Goal: Task Accomplishment & Management: Complete application form

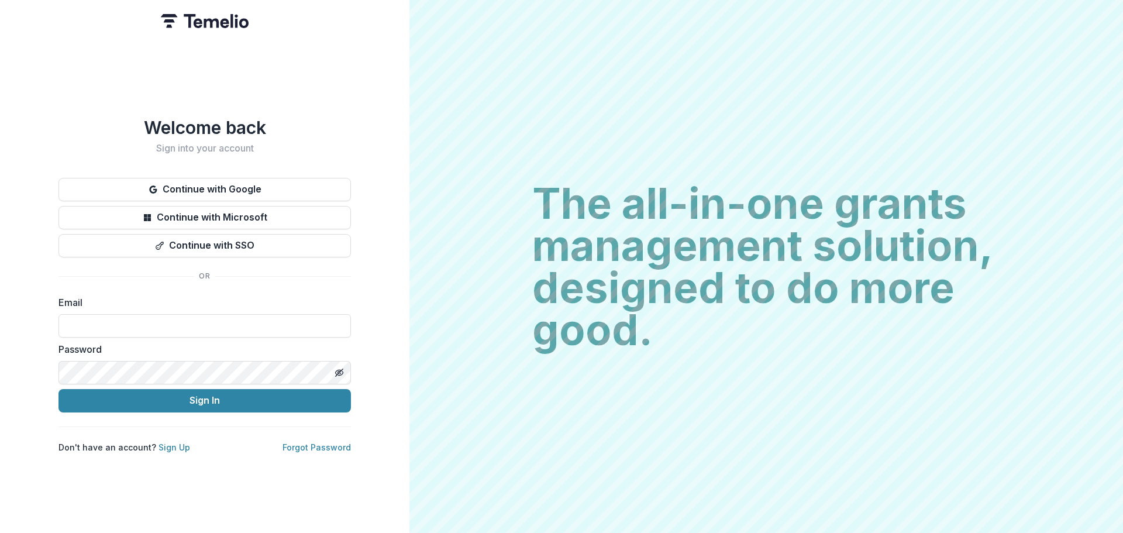
type input "**********"
click at [238, 396] on button "Sign In" at bounding box center [205, 400] width 293 height 23
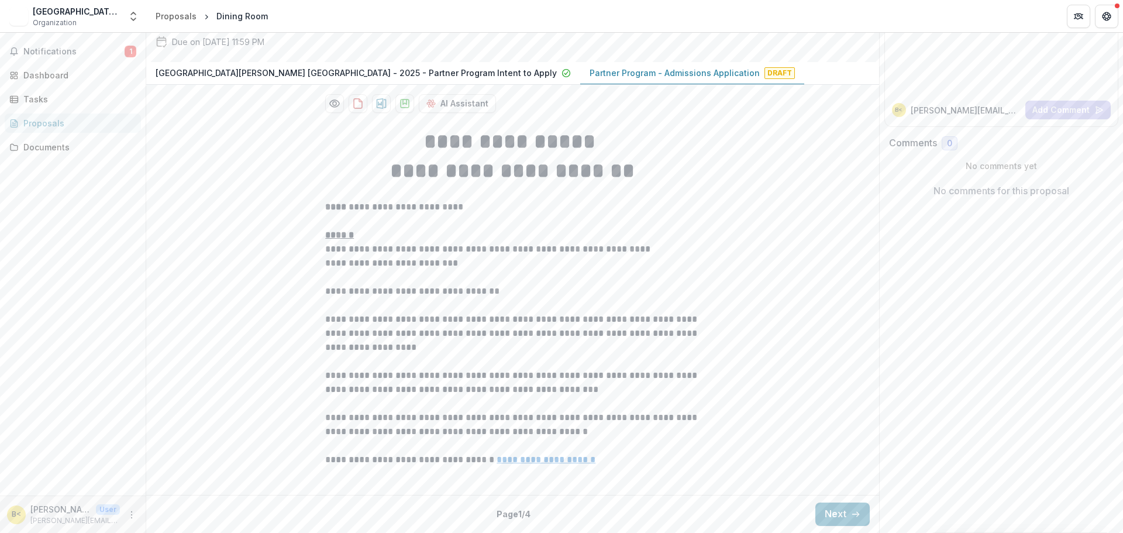
scroll to position [224, 0]
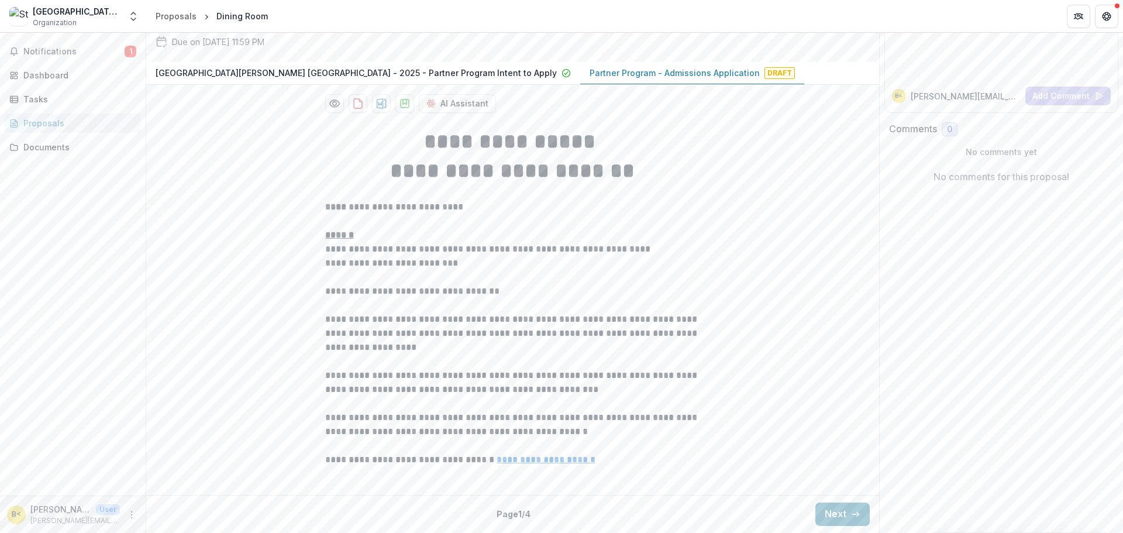
click at [590, 71] on p "Partner Program - Admissions Application" at bounding box center [675, 73] width 170 height 12
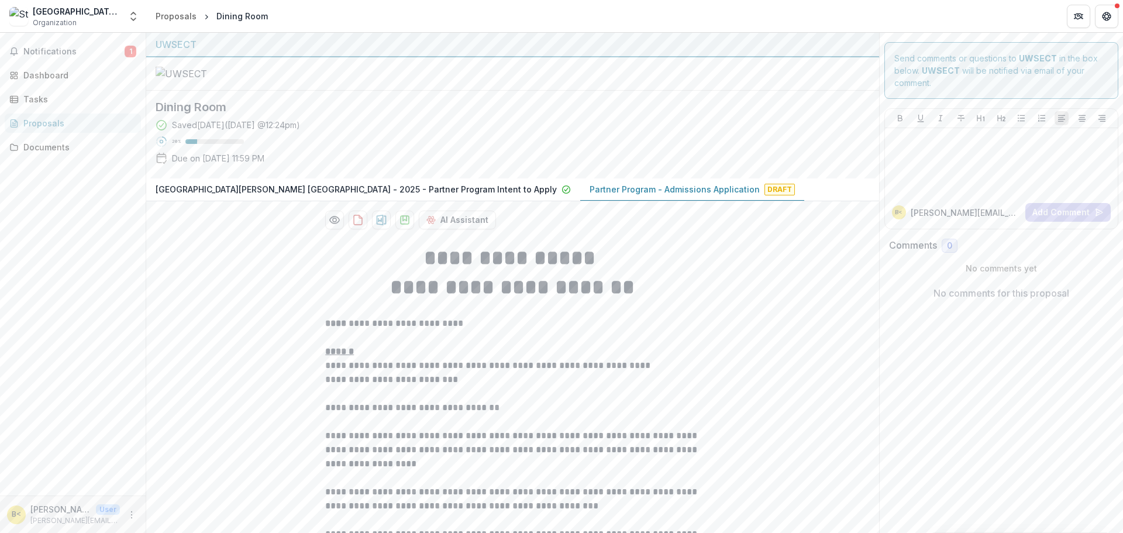
click at [590, 195] on p "Partner Program - Admissions Application" at bounding box center [675, 189] width 170 height 12
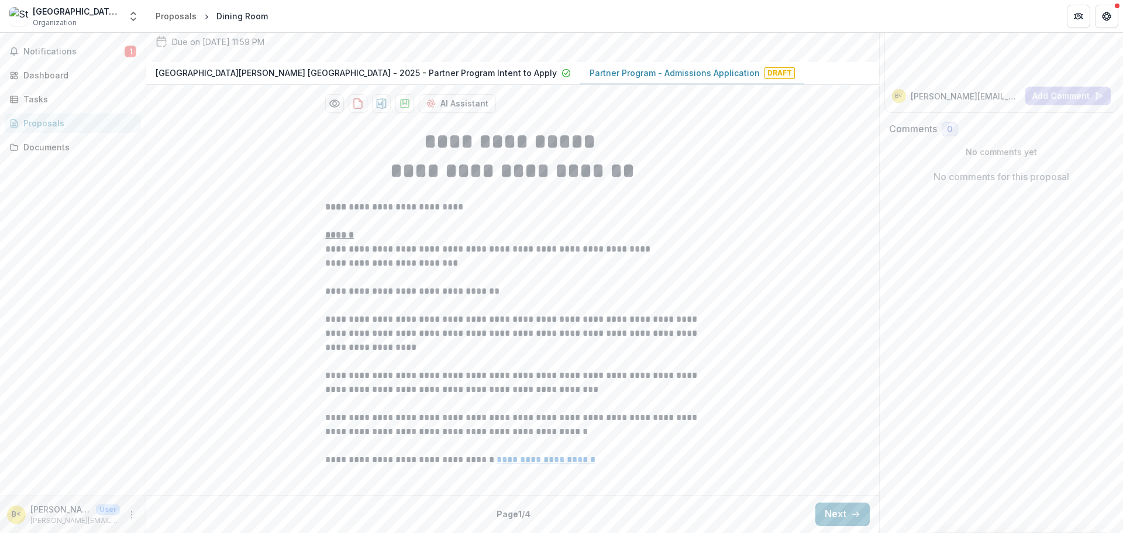
scroll to position [224, 0]
click at [840, 508] on button "Next" at bounding box center [843, 514] width 54 height 23
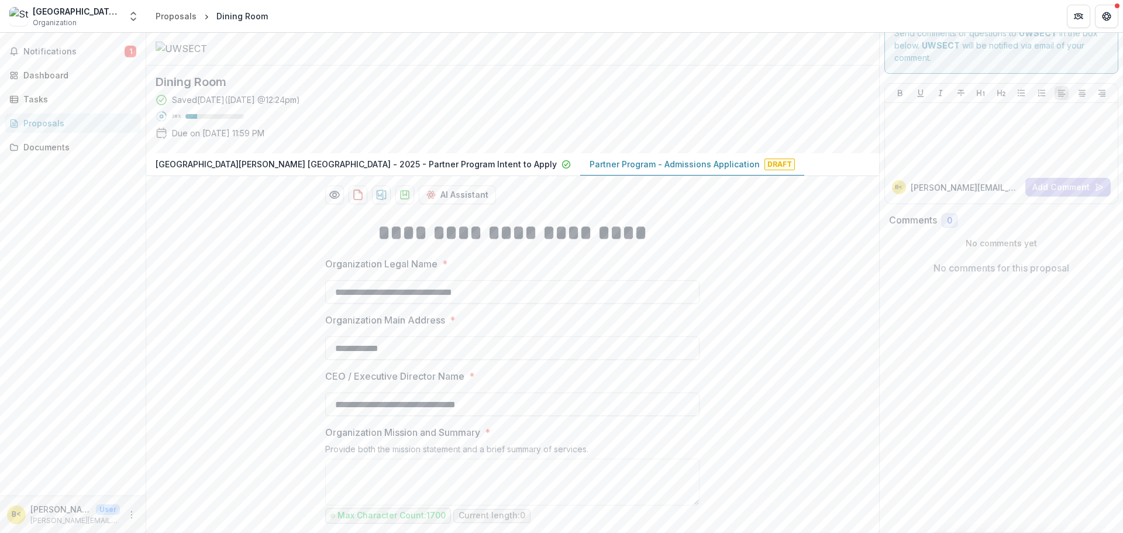
scroll to position [0, 0]
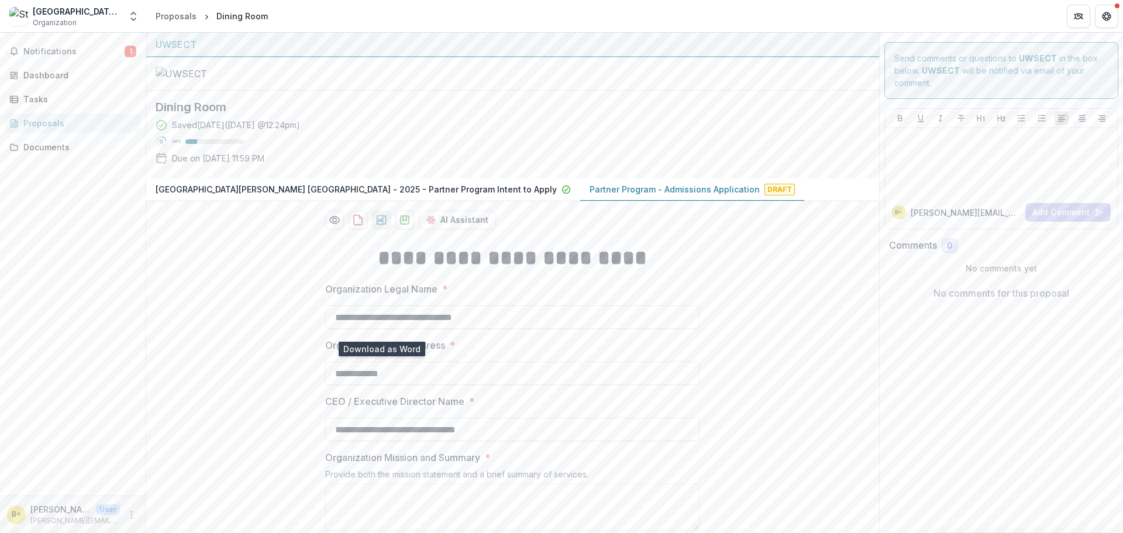
click at [383, 225] on icon "download-proposal" at bounding box center [382, 220] width 10 height 11
click at [68, 51] on span "Notifications" at bounding box center [73, 52] width 101 height 10
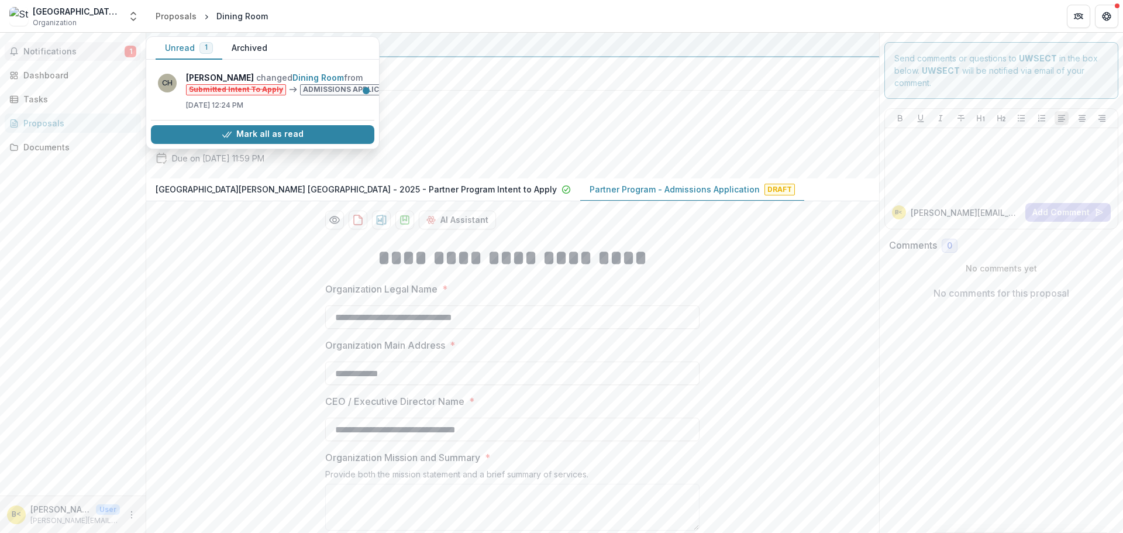
drag, startPoint x: 273, startPoint y: 139, endPoint x: 420, endPoint y: 140, distance: 146.9
click at [273, 139] on button "Mark all as read" at bounding box center [263, 134] width 224 height 19
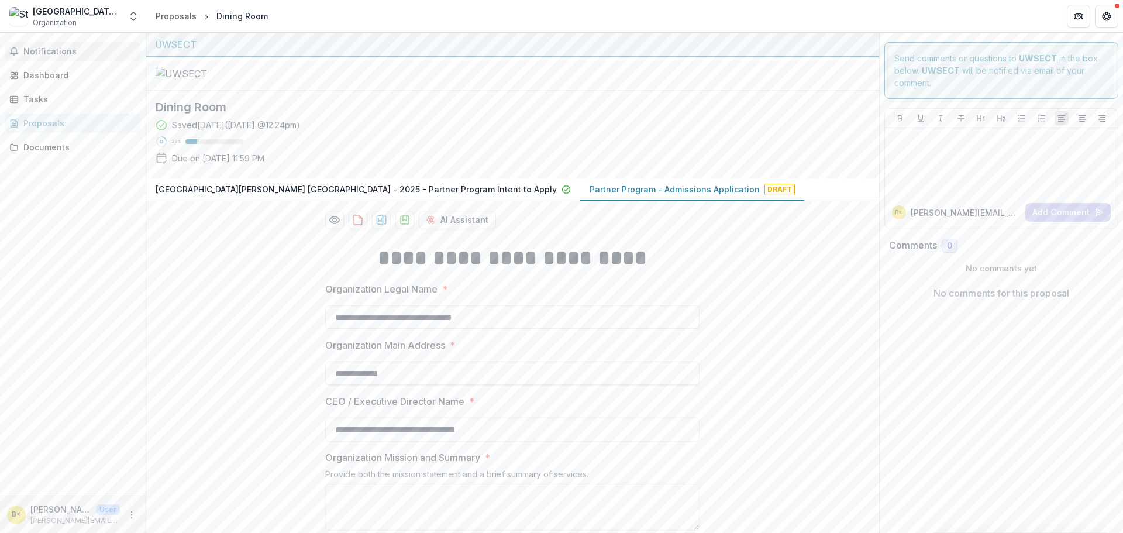
click at [475, 91] on div at bounding box center [512, 73] width 733 height 33
